Goal: Find specific page/section: Find specific page/section

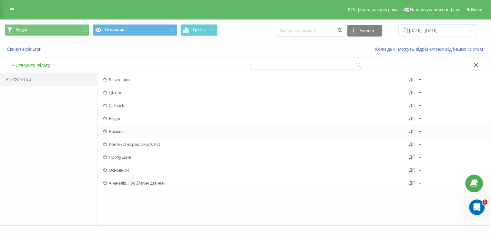
click at [117, 128] on div "Вихідні [PERSON_NAME] Копіювати Видалити За замовчуванням Поділитися" at bounding box center [294, 131] width 393 height 13
click at [118, 130] on span "Вихідні" at bounding box center [256, 131] width 307 height 5
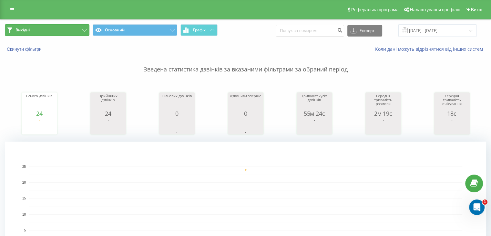
click at [56, 26] on button "Вихідні" at bounding box center [47, 30] width 85 height 12
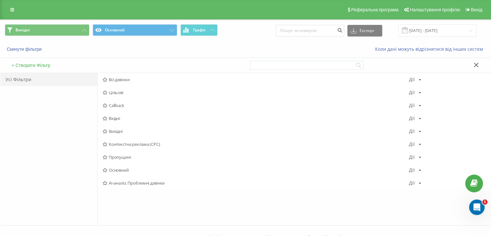
click at [118, 119] on span "Вхідні" at bounding box center [256, 118] width 307 height 5
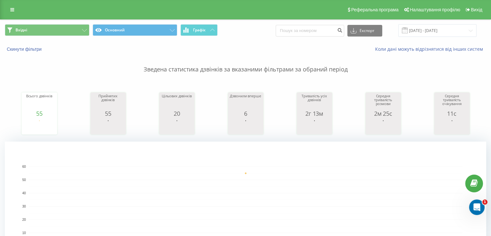
click at [65, 21] on div "Вхідні Основний Графік Експорт .csv .xls .xlsx [DATE] - [DATE]" at bounding box center [245, 31] width 491 height 22
click at [66, 26] on button "Вхідні" at bounding box center [47, 30] width 85 height 12
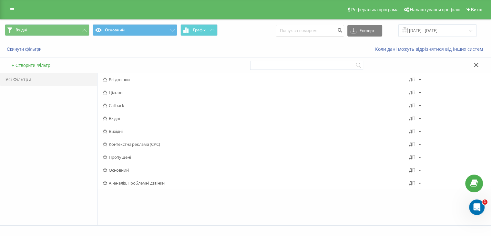
drag, startPoint x: 118, startPoint y: 131, endPoint x: 121, endPoint y: 109, distance: 22.8
click at [118, 132] on span "Вихідні" at bounding box center [256, 131] width 307 height 5
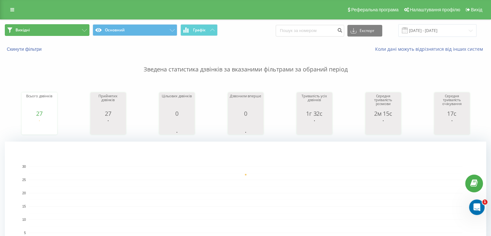
click at [70, 33] on button "Вихідні" at bounding box center [47, 30] width 85 height 12
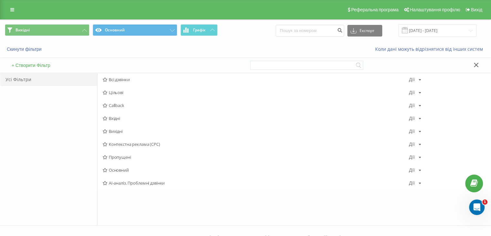
click at [132, 132] on span "Вихідні" at bounding box center [256, 131] width 307 height 5
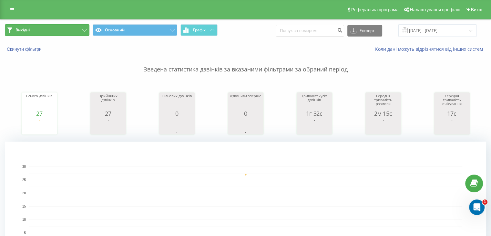
click at [57, 30] on button "Вихідні" at bounding box center [47, 30] width 85 height 12
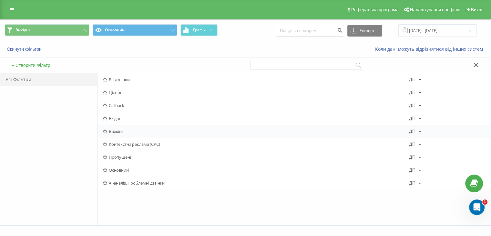
click at [125, 131] on span "Вихідні" at bounding box center [256, 131] width 307 height 5
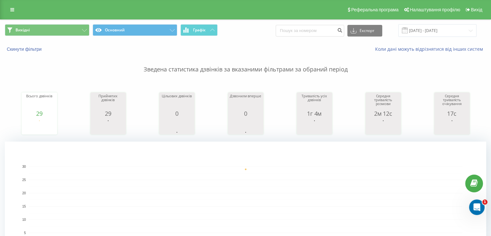
click at [58, 24] on div "Вихідні Основний Графік Експорт .csv .xls .xlsx [DATE] - [DATE]" at bounding box center [245, 31] width 491 height 22
drag, startPoint x: 64, startPoint y: 35, endPoint x: 76, endPoint y: 46, distance: 16.0
click at [64, 35] on button "Вихідні" at bounding box center [47, 30] width 85 height 12
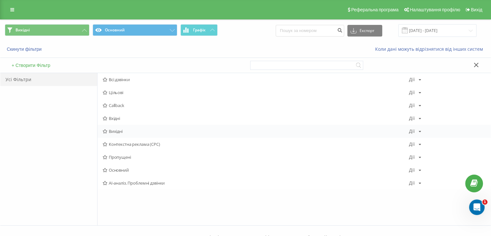
click at [133, 131] on span "Вихідні" at bounding box center [256, 131] width 307 height 5
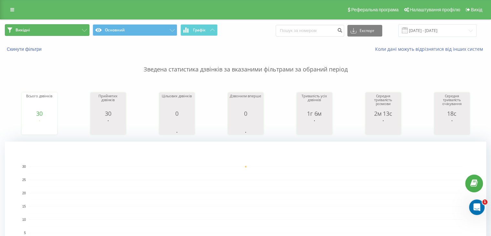
click at [56, 29] on button "Вихідні" at bounding box center [47, 30] width 85 height 12
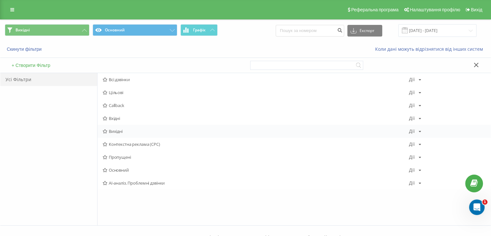
click at [123, 132] on span "Вихідні" at bounding box center [256, 131] width 307 height 5
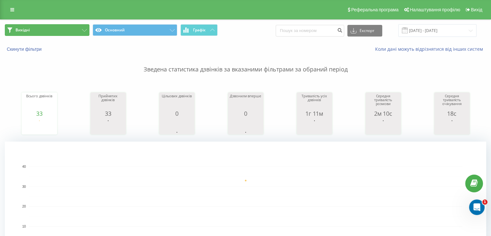
click at [68, 30] on button "Вихідні" at bounding box center [47, 30] width 85 height 12
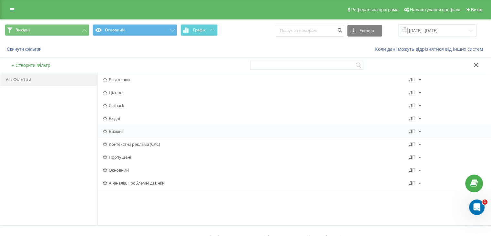
click at [116, 128] on div "Вихідні [PERSON_NAME] Копіювати Видалити За замовчуванням Поділитися" at bounding box center [294, 131] width 393 height 13
click at [116, 131] on span "Вихідні" at bounding box center [256, 131] width 307 height 5
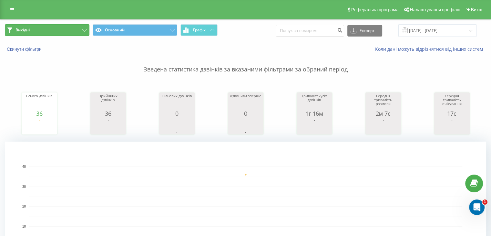
click at [56, 28] on button "Вихідні" at bounding box center [47, 30] width 85 height 12
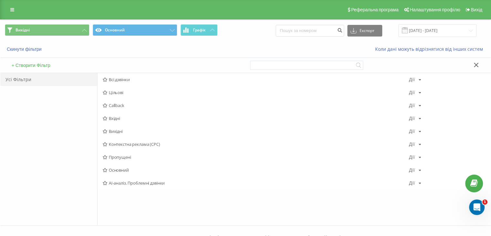
click at [119, 119] on span "Вхідні" at bounding box center [256, 118] width 307 height 5
